Goal: Information Seeking & Learning: Learn about a topic

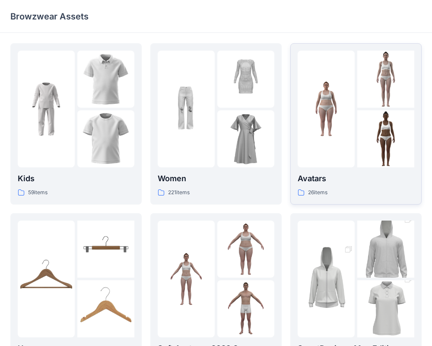
click at [347, 151] on div at bounding box center [326, 109] width 57 height 117
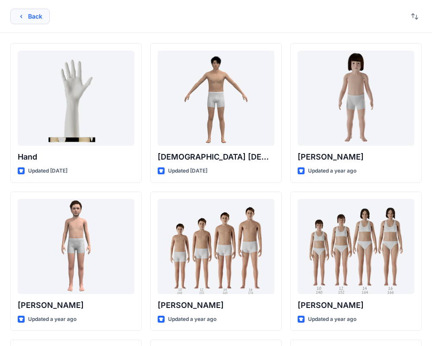
click at [21, 15] on icon "button" at bounding box center [21, 16] width 7 height 7
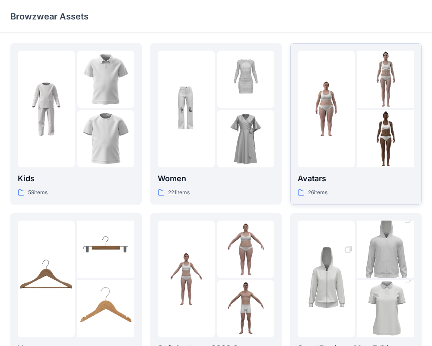
click at [393, 190] on div "26 items" at bounding box center [356, 192] width 117 height 9
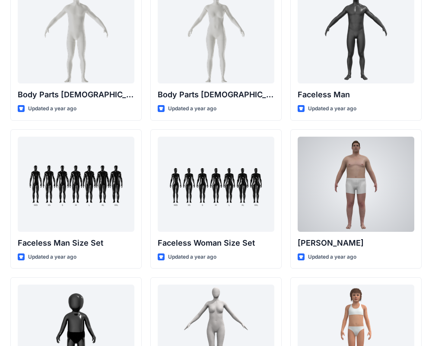
scroll to position [361, 0]
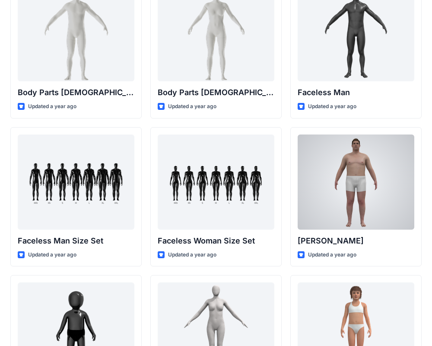
click at [378, 208] on div at bounding box center [356, 181] width 117 height 95
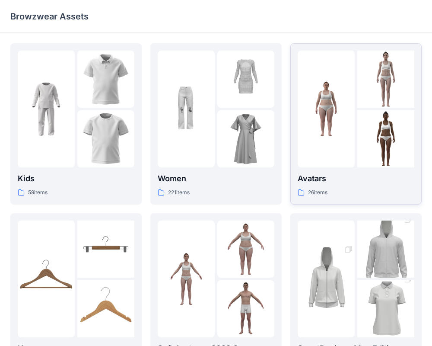
click at [348, 71] on div at bounding box center [326, 109] width 57 height 117
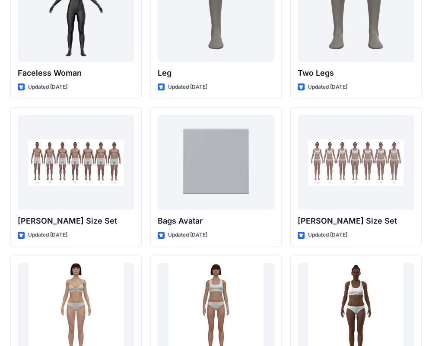
scroll to position [828, 0]
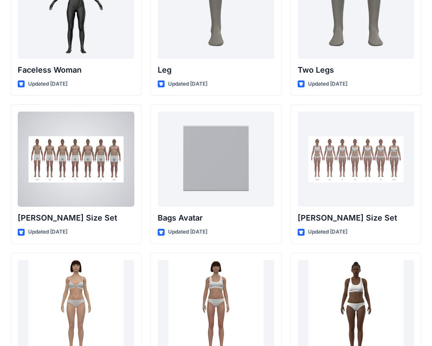
click at [101, 188] on div at bounding box center [76, 159] width 117 height 95
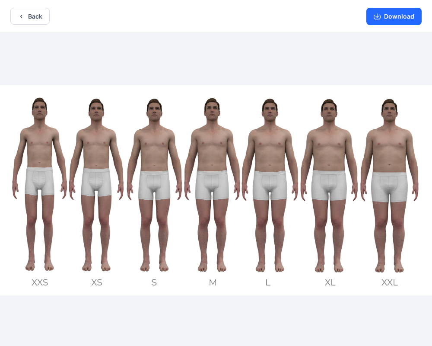
drag, startPoint x: 211, startPoint y: 13, endPoint x: 134, endPoint y: 15, distance: 76.1
click at [131, 20] on div "Back Download" at bounding box center [216, 16] width 432 height 33
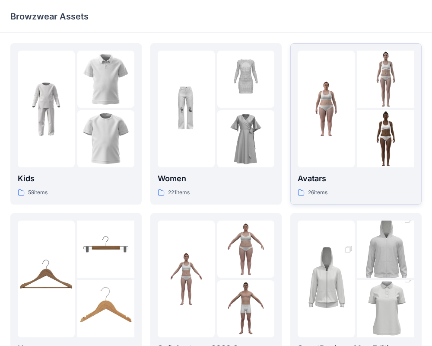
click at [378, 189] on div "26 items" at bounding box center [356, 192] width 117 height 9
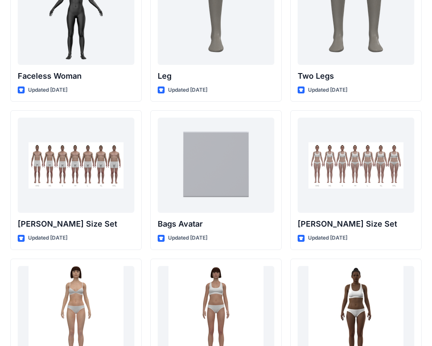
scroll to position [833, 0]
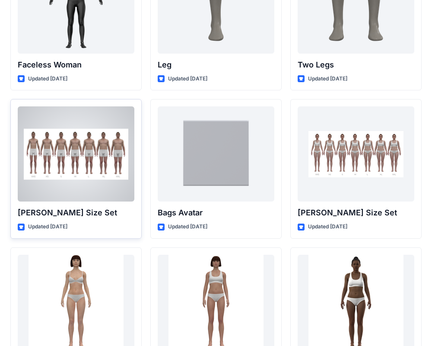
click at [88, 191] on div at bounding box center [76, 153] width 117 height 95
